Goal: Navigation & Orientation: Find specific page/section

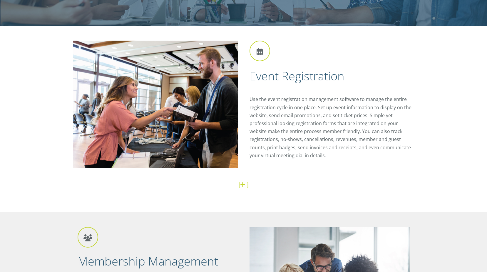
scroll to position [150, 0]
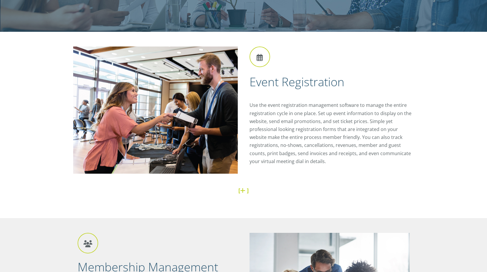
click at [263, 60] on icon at bounding box center [260, 56] width 21 height 21
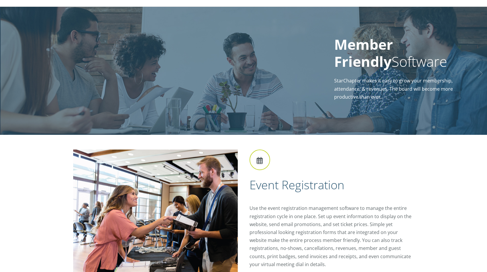
scroll to position [0, 0]
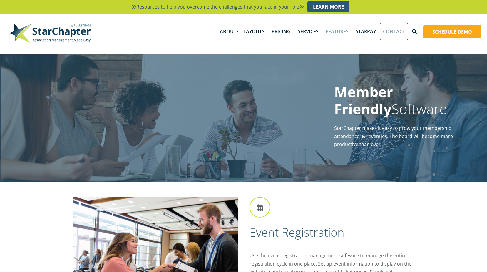
click at [396, 35] on link "Contact" at bounding box center [393, 31] width 29 height 18
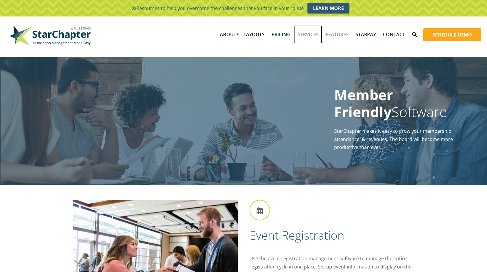
click at [307, 32] on link "Services" at bounding box center [308, 34] width 28 height 18
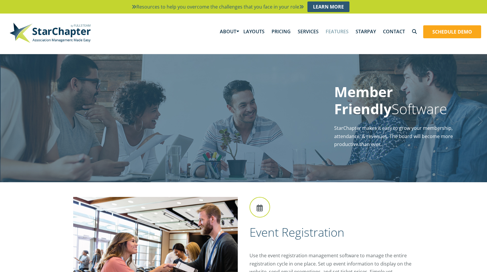
scroll to position [203, 0]
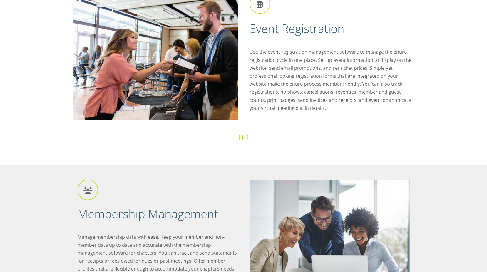
click at [245, 139] on link at bounding box center [243, 137] width 7 height 8
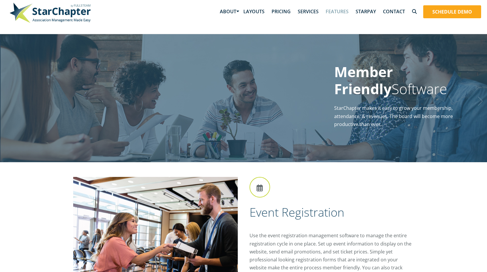
scroll to position [0, 0]
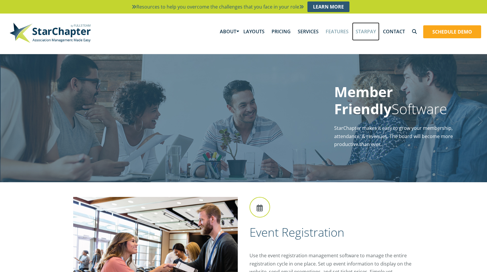
click at [371, 33] on link "StarPay" at bounding box center [365, 31] width 27 height 18
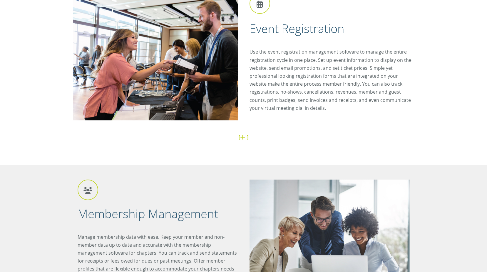
click at [408, 21] on h2 "Event Registration" at bounding box center [332, 28] width 165 height 15
